Goal: Browse casually

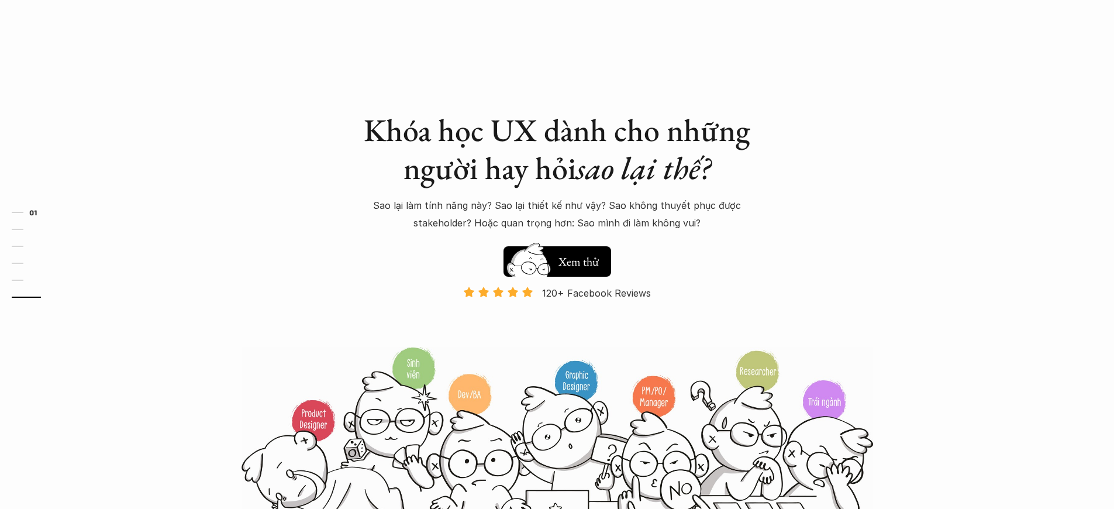
scroll to position [4120, 0]
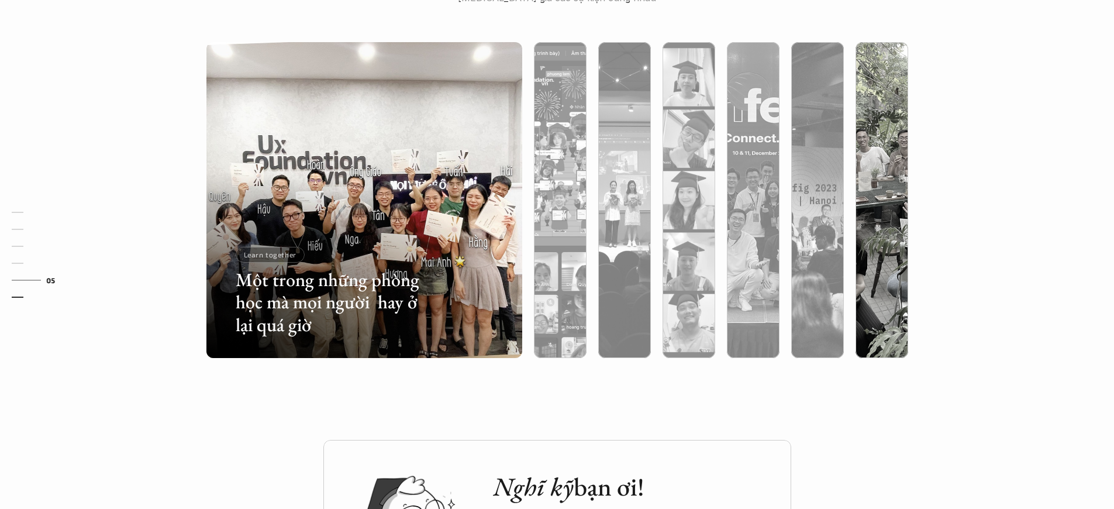
click at [268, 254] on p "Learn together" at bounding box center [270, 254] width 53 height 8
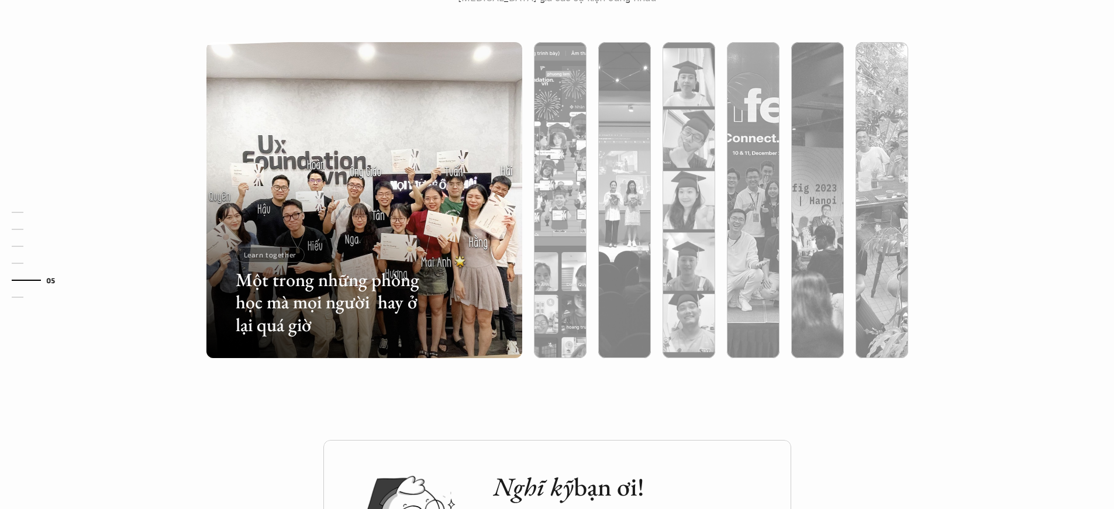
click at [268, 254] on p "Learn together" at bounding box center [270, 254] width 53 height 8
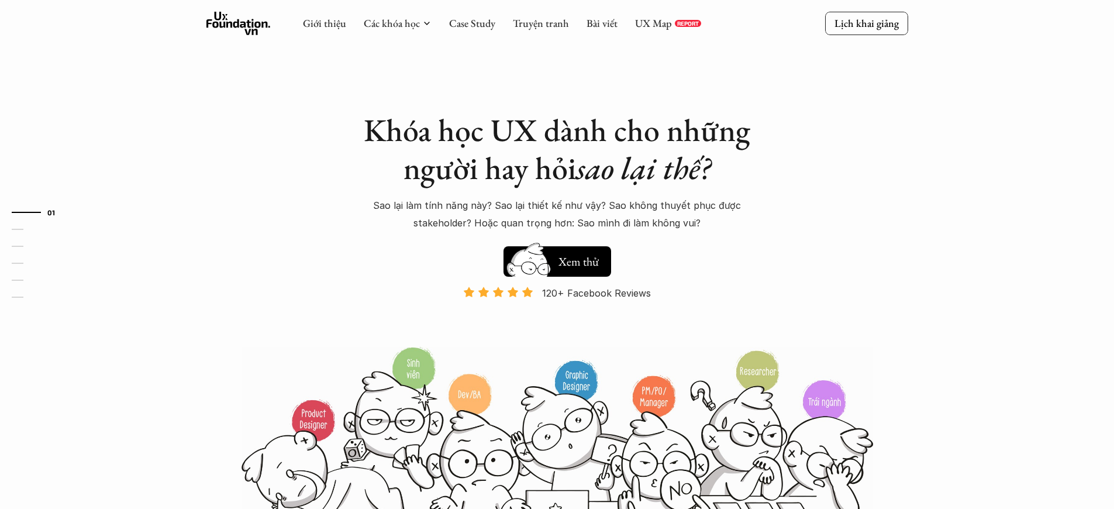
click at [557, 325] on p "Và đang giảm dần do Facebook ra tính năng Locked Profile 😭 😭 😭" at bounding box center [557, 326] width 185 height 36
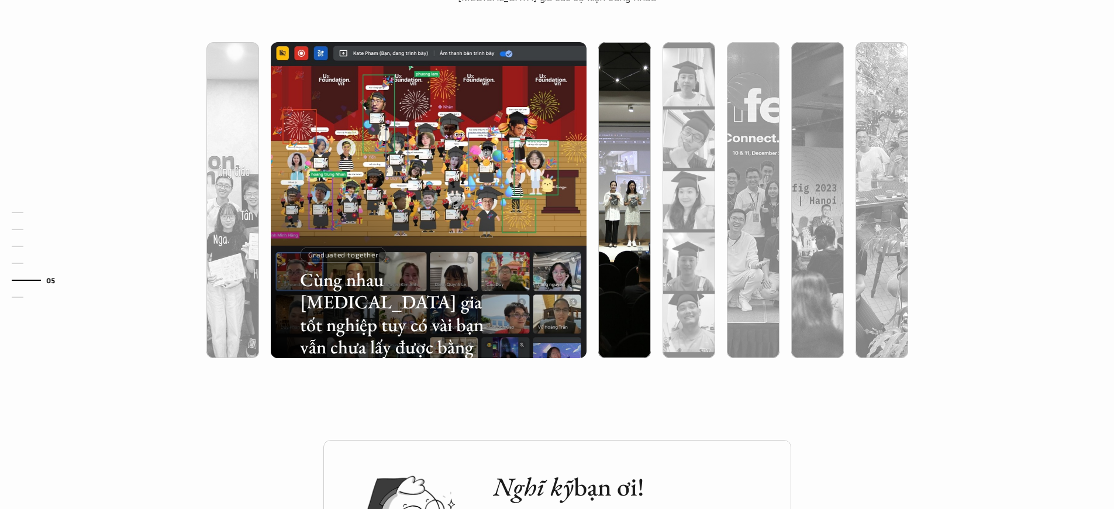
click at [341, 254] on p "Graduated together" at bounding box center [343, 254] width 71 height 8
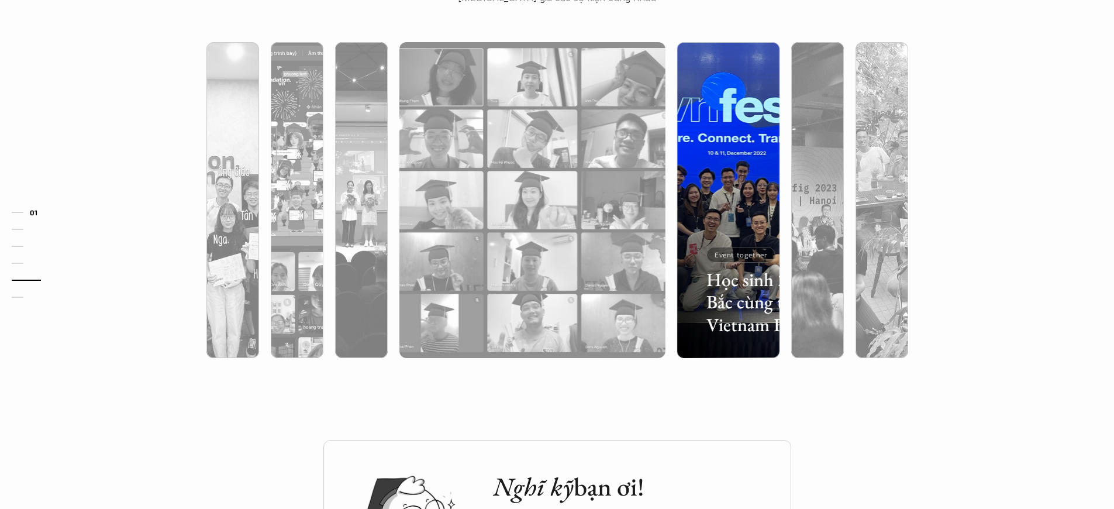
scroll to position [39, 0]
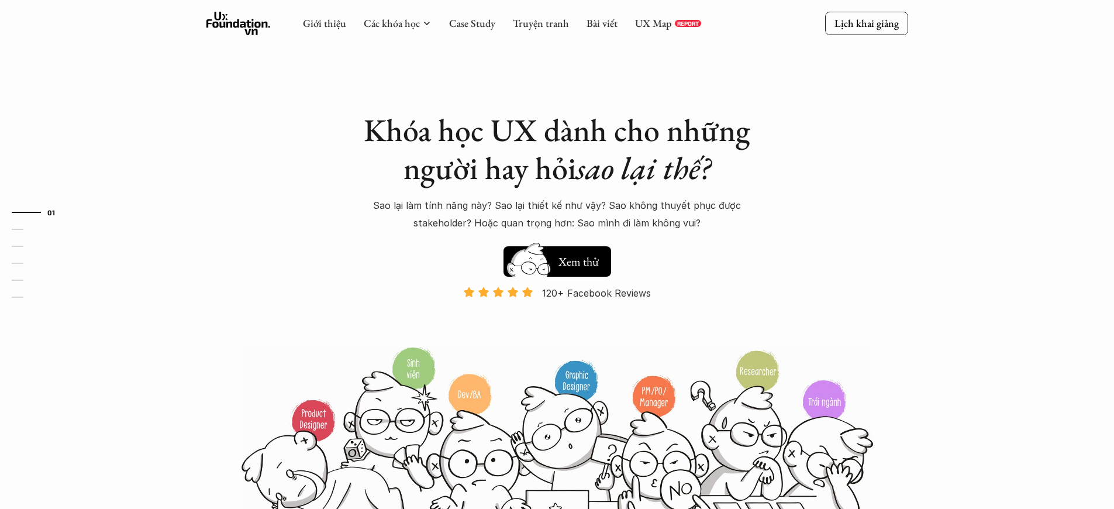
click at [596, 293] on p "120+ Facebook Reviews" at bounding box center [596, 293] width 109 height 18
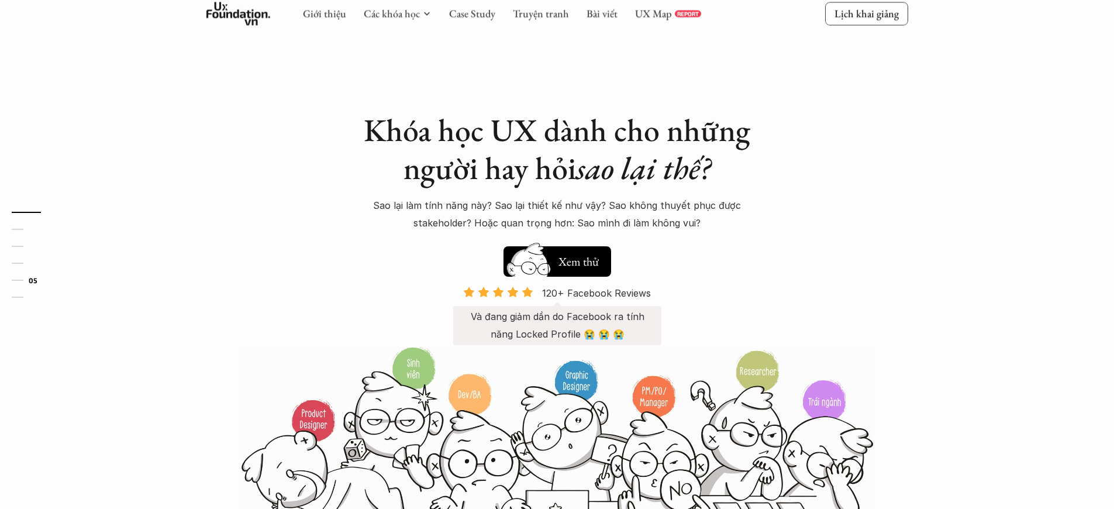
scroll to position [3673, 0]
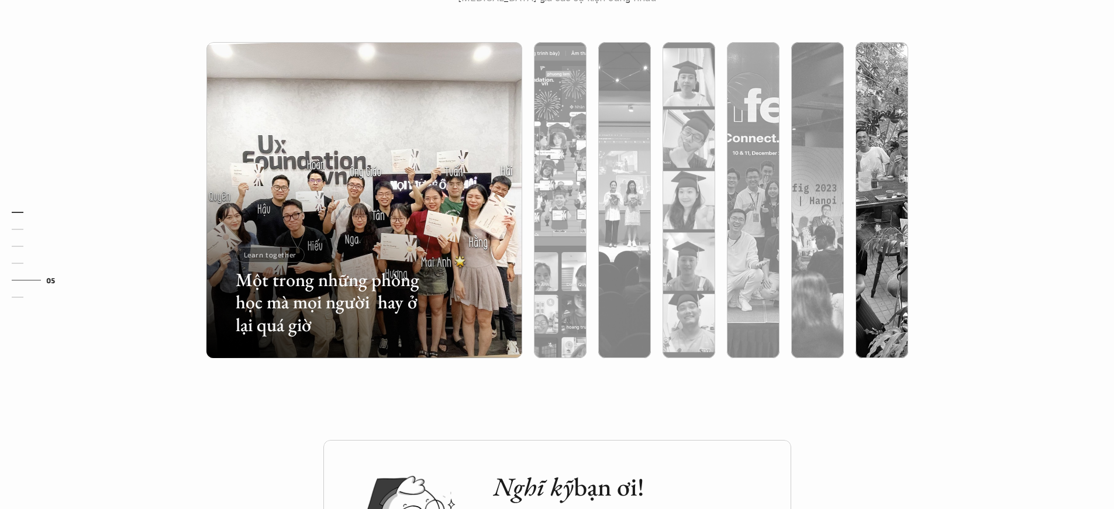
click at [268, 254] on p "Learn together" at bounding box center [270, 254] width 53 height 8
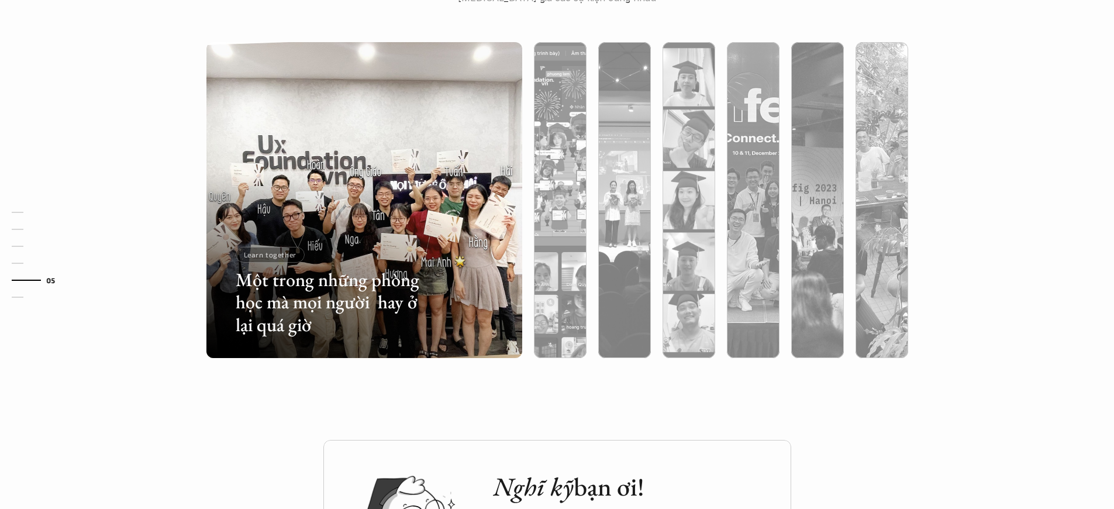
click at [268, 254] on p "Learn together" at bounding box center [270, 254] width 53 height 8
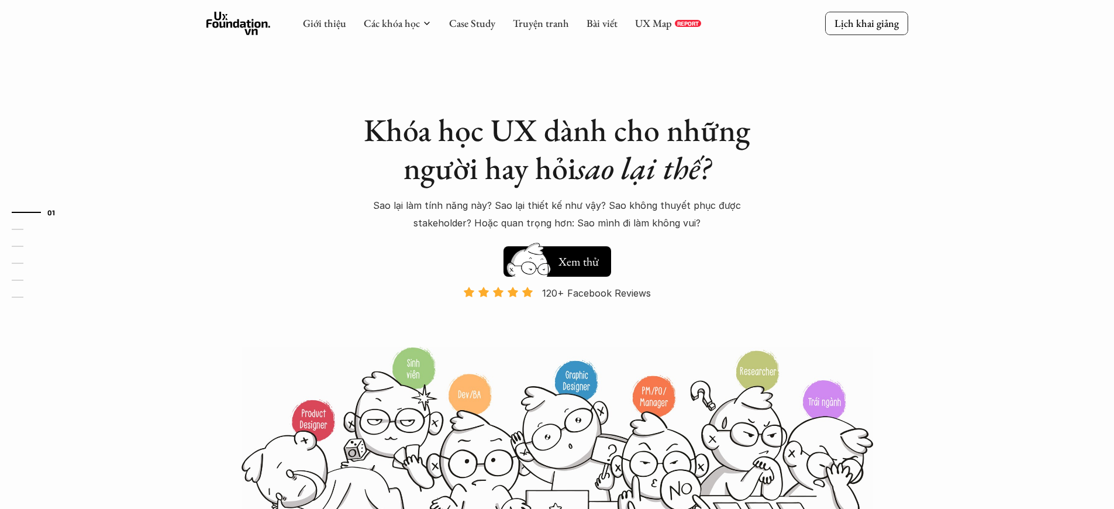
click at [557, 325] on p "Và đang giảm dần do Facebook ra tính năng Locked Profile 😭 😭 😭" at bounding box center [557, 326] width 185 height 36
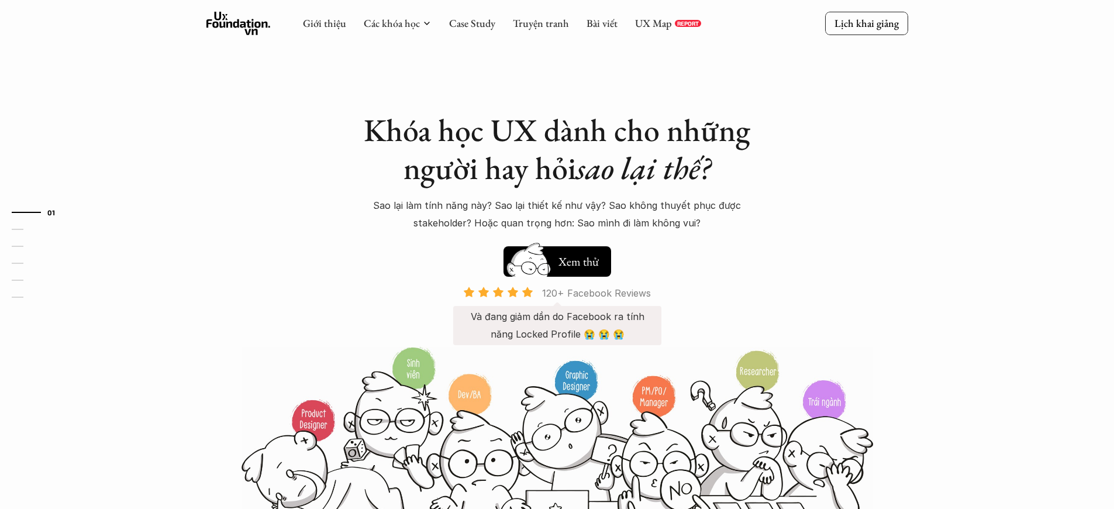
click at [596, 293] on p "120+ Facebook Reviews" at bounding box center [596, 293] width 109 height 18
